Goal: Information Seeking & Learning: Check status

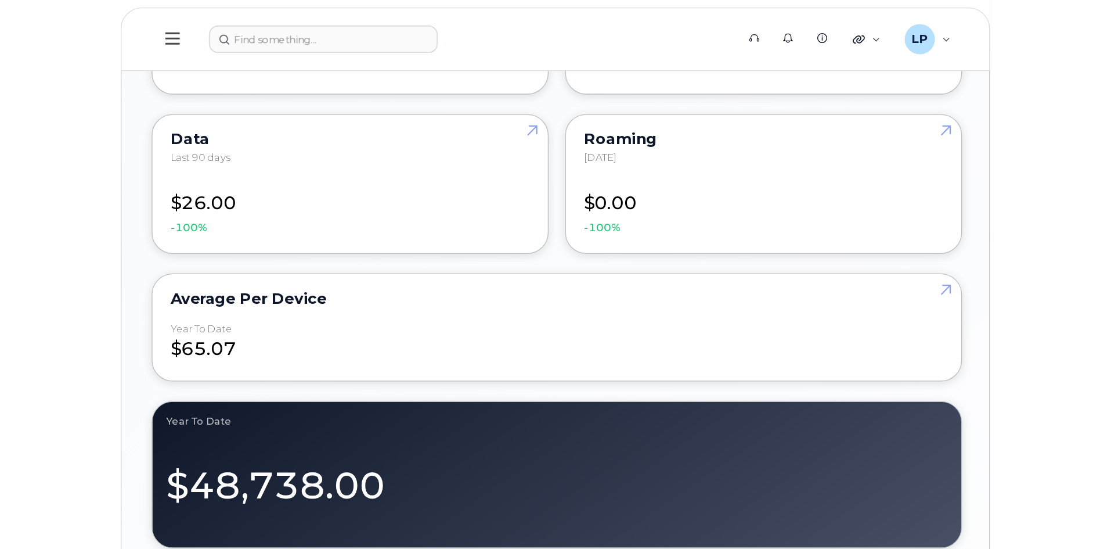
scroll to position [1308, 0]
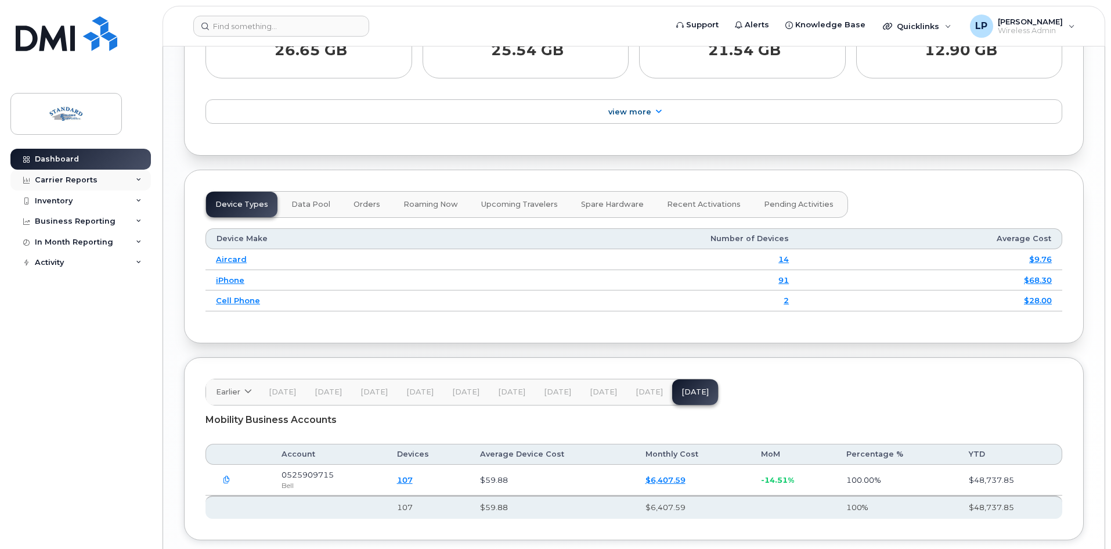
click at [137, 174] on div "Carrier Reports" at bounding box center [80, 180] width 140 height 21
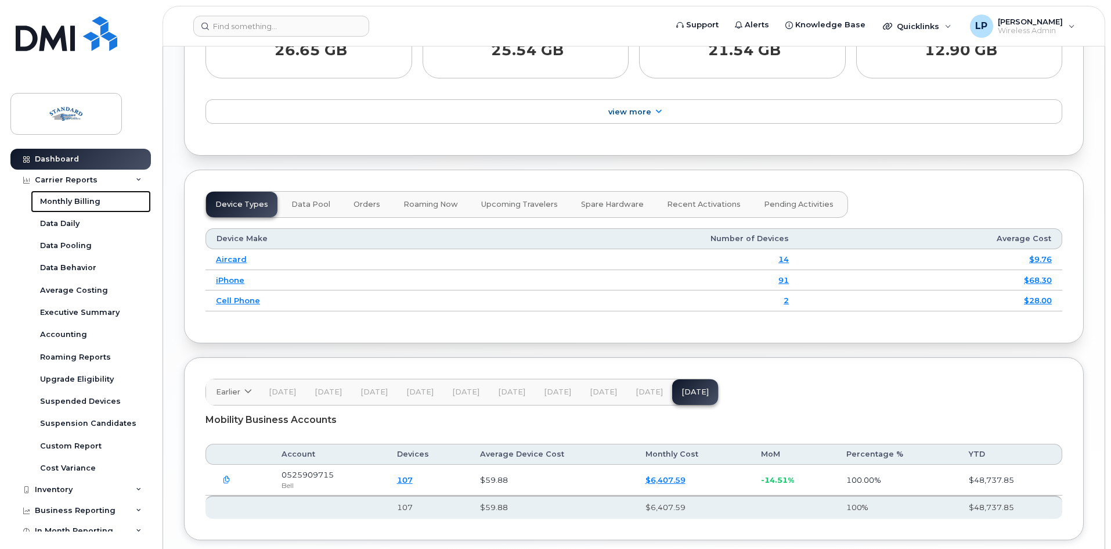
click at [85, 197] on div "Monthly Billing" at bounding box center [70, 201] width 60 height 10
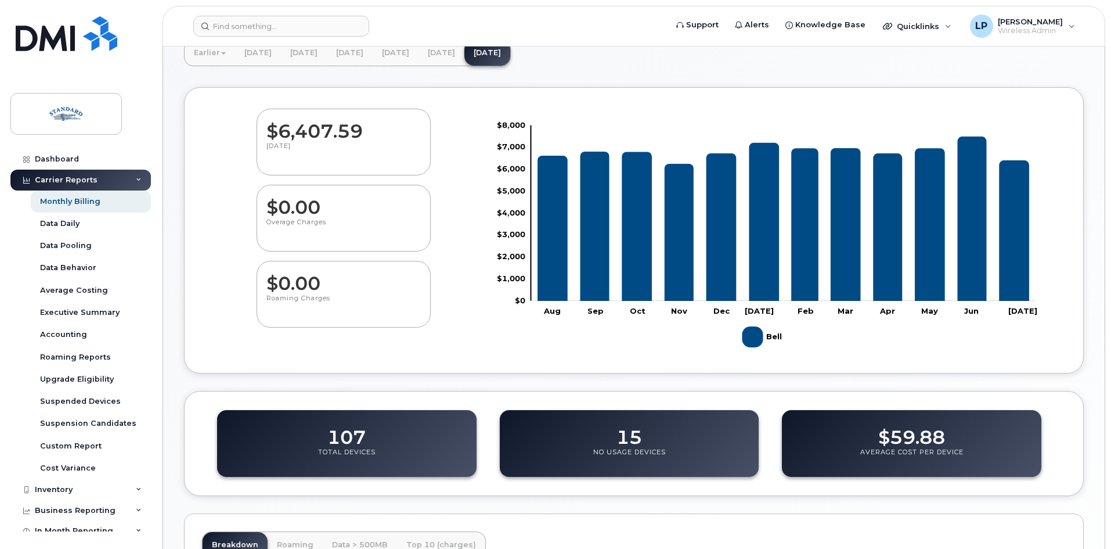
scroll to position [290, 0]
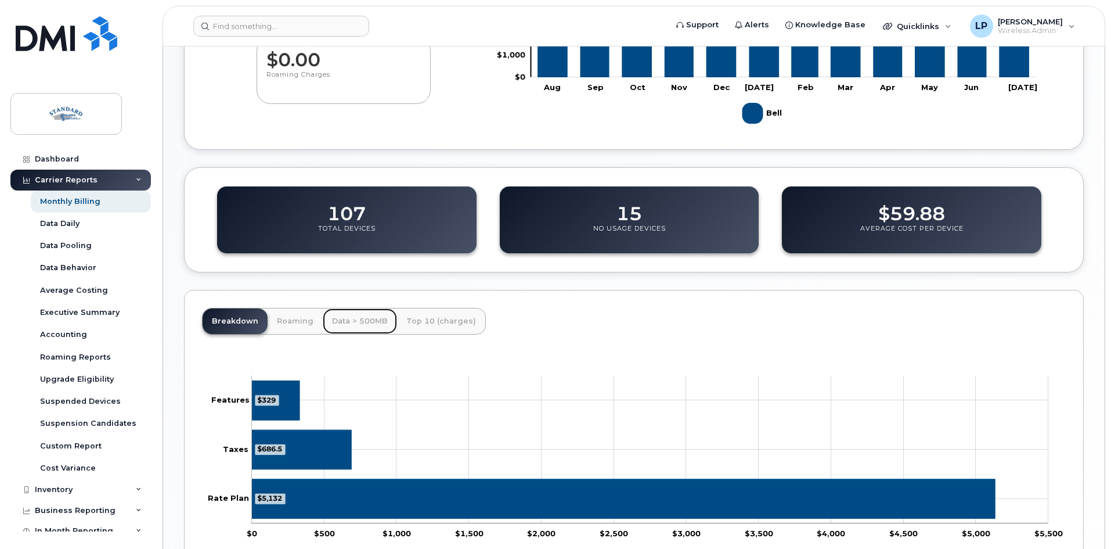
click at [352, 322] on link "Data > 500MB" at bounding box center [360, 321] width 74 height 26
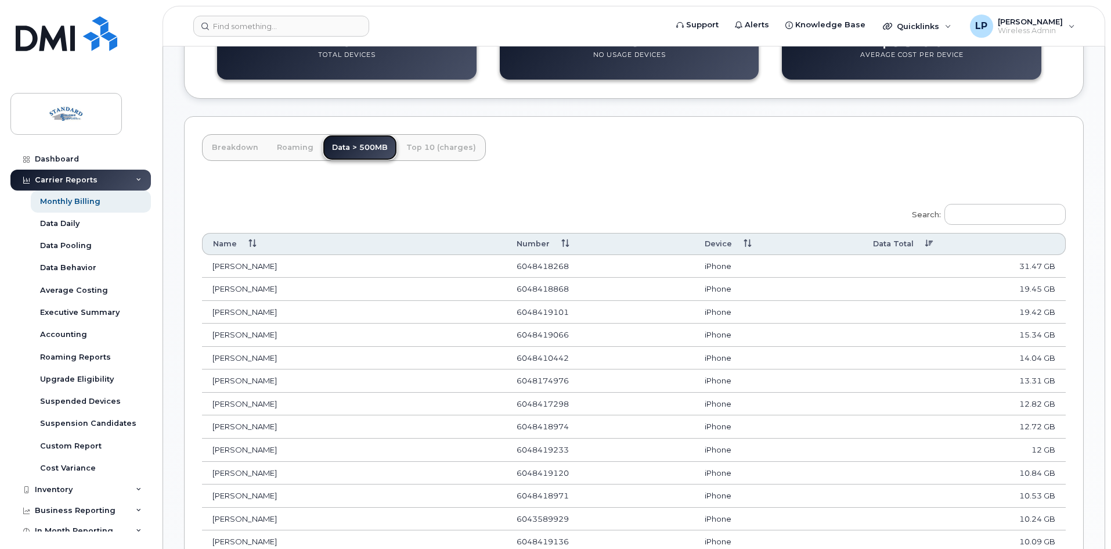
scroll to position [464, 0]
click at [916, 240] on th "Data Total" at bounding box center [964, 242] width 203 height 21
click at [433, 150] on link "Top 10 (charges)" at bounding box center [441, 147] width 88 height 26
